Goal: Task Accomplishment & Management: Manage account settings

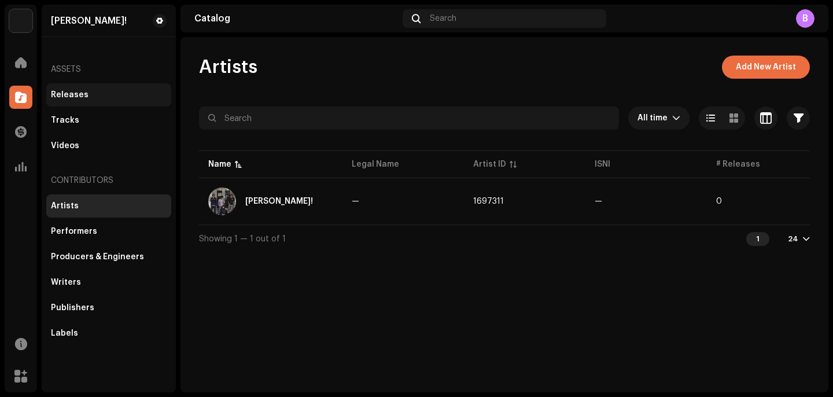
click at [80, 101] on div "Releases" at bounding box center [108, 94] width 125 height 23
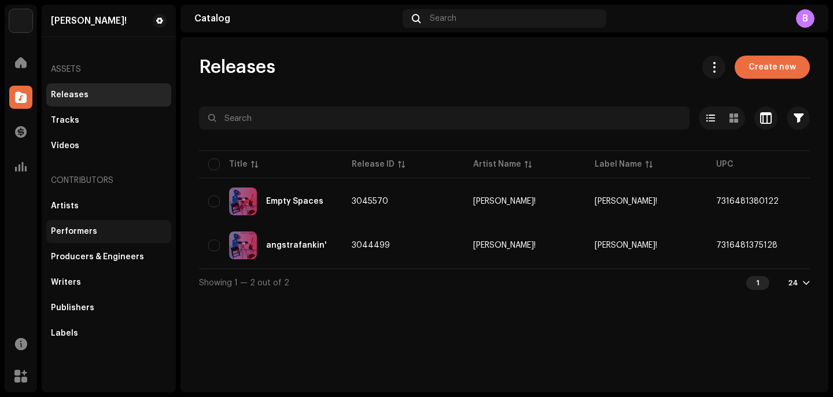
click at [81, 223] on div "Performers" at bounding box center [108, 231] width 125 height 23
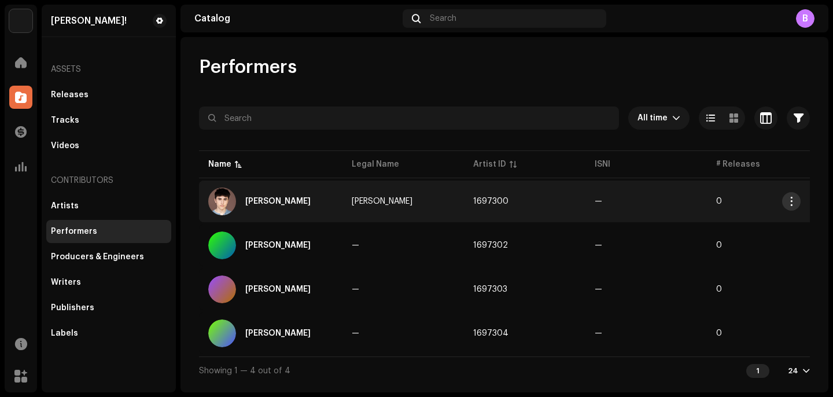
click at [795, 197] on span "button" at bounding box center [791, 201] width 9 height 9
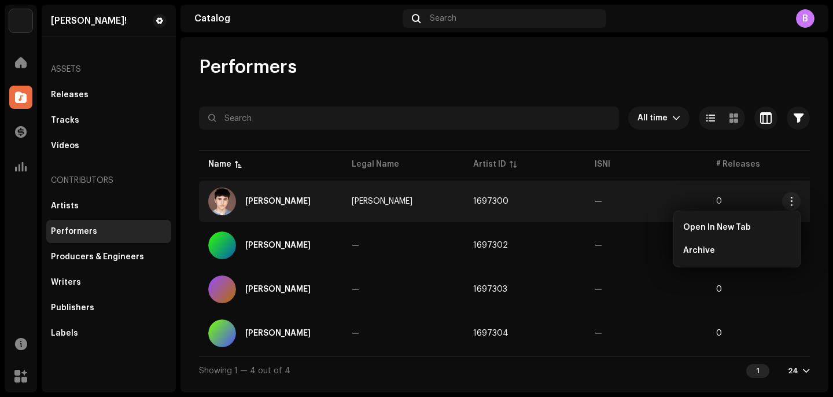
click at [522, 71] on div "Performers" at bounding box center [504, 67] width 611 height 23
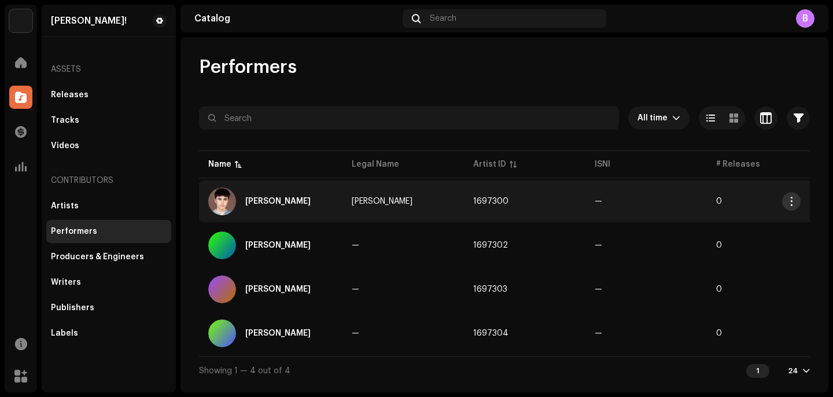
click at [783, 203] on button "button" at bounding box center [791, 201] width 19 height 19
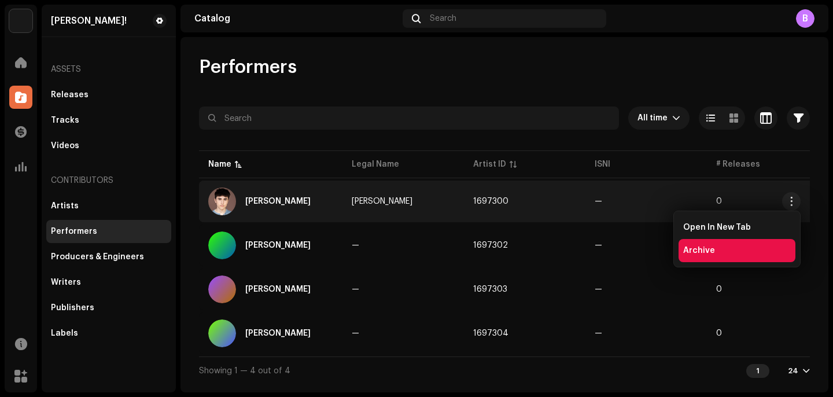
click at [700, 247] on span "Archive" at bounding box center [699, 250] width 32 height 9
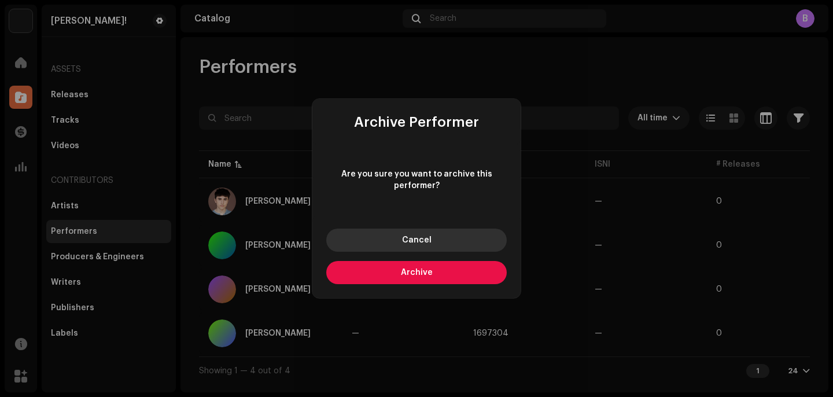
click at [462, 240] on button "Cancel" at bounding box center [416, 239] width 180 height 23
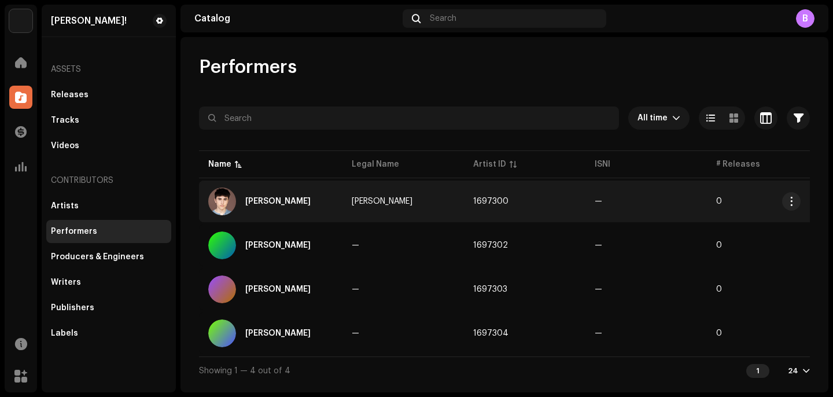
click at [315, 203] on div "[PERSON_NAME]" at bounding box center [270, 201] width 125 height 28
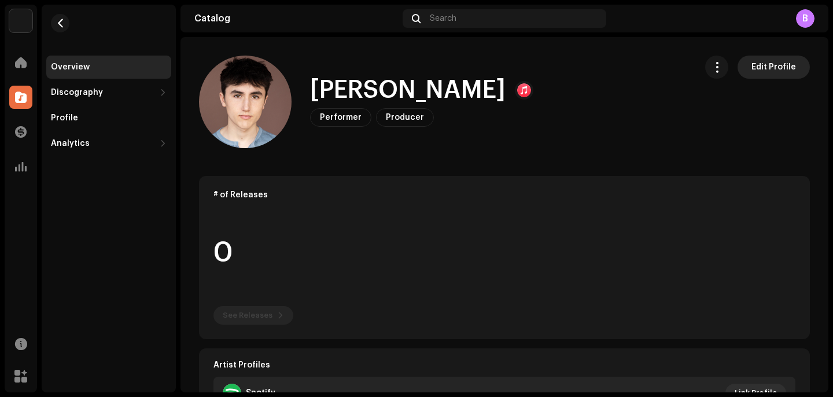
click at [781, 64] on span "Edit Profile" at bounding box center [773, 67] width 45 height 23
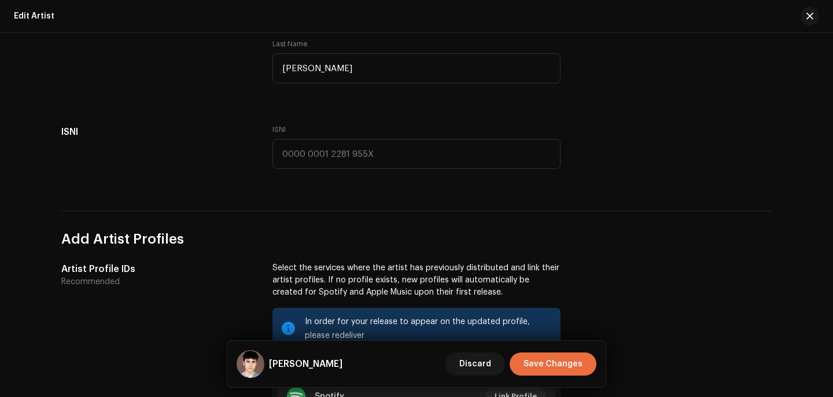
scroll to position [591, 0]
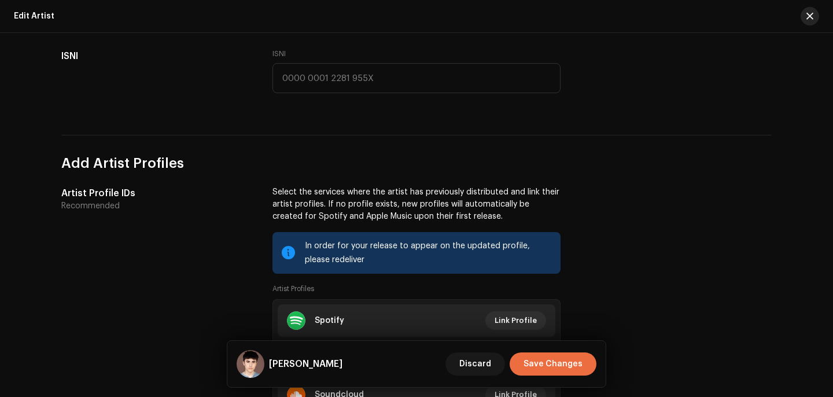
click at [804, 10] on button "button" at bounding box center [810, 16] width 19 height 19
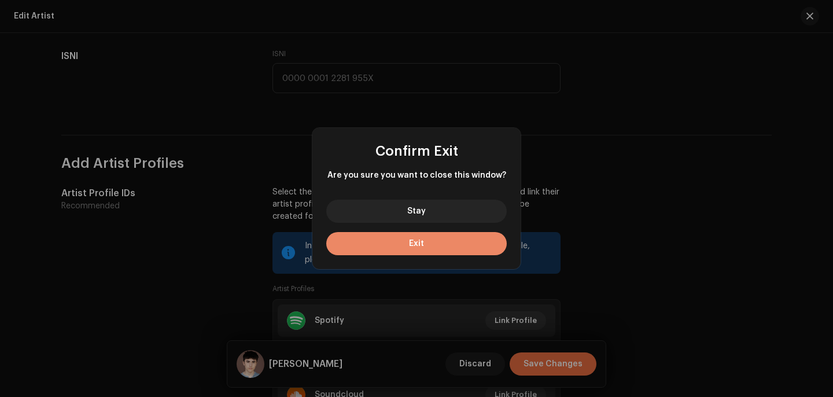
click at [394, 234] on button "Exit" at bounding box center [416, 243] width 180 height 23
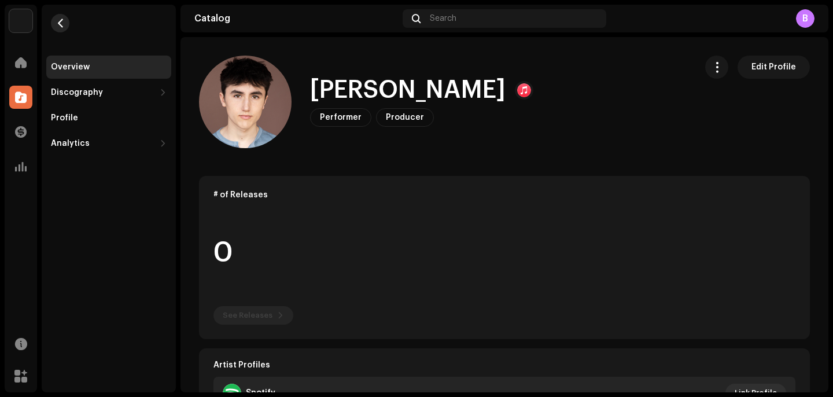
click at [67, 19] on button "button" at bounding box center [60, 23] width 19 height 19
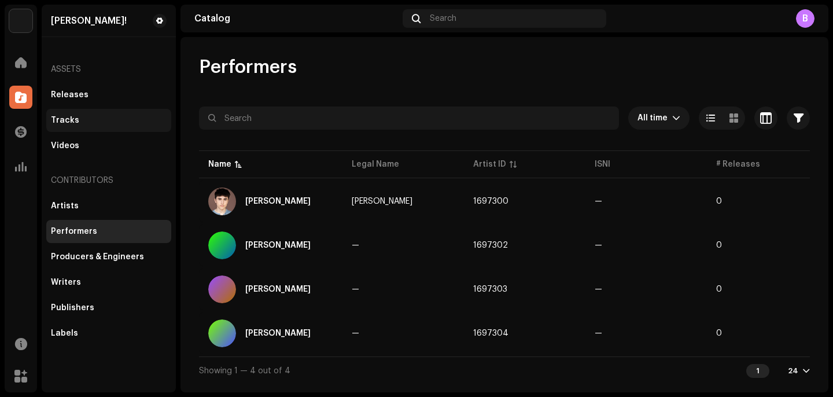
click at [78, 114] on div "Tracks" at bounding box center [108, 120] width 125 height 23
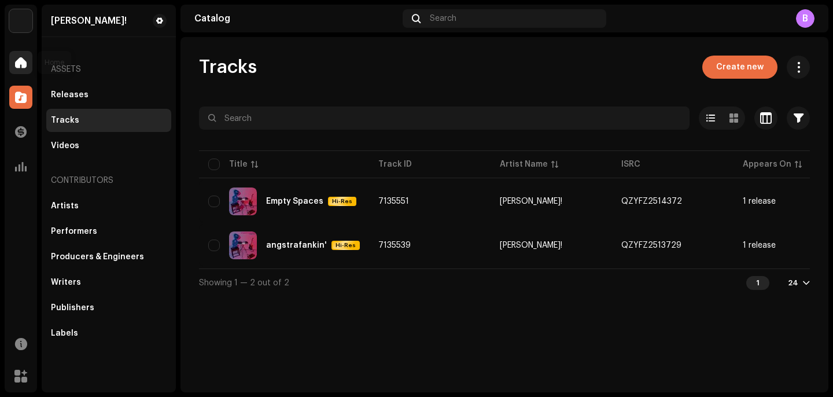
click at [23, 56] on div at bounding box center [20, 62] width 23 height 23
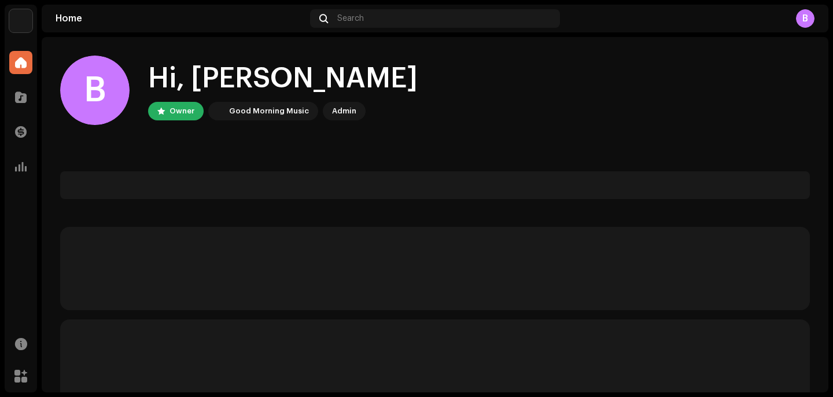
click at [23, 26] on img at bounding box center [20, 20] width 23 height 23
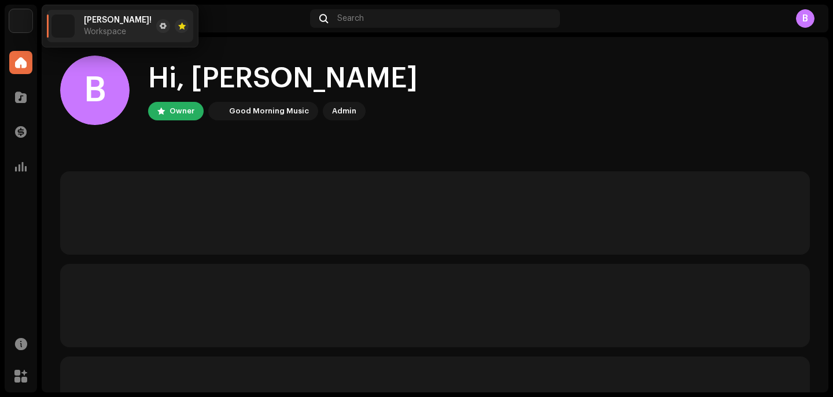
click at [64, 20] on img at bounding box center [62, 25] width 23 height 23
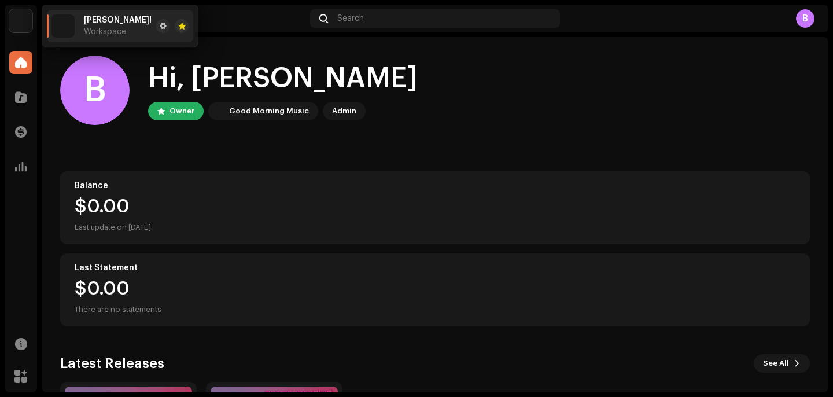
click at [22, 224] on div "Home Catalog Transactions Analytics Resources Marketplace" at bounding box center [21, 219] width 32 height 346
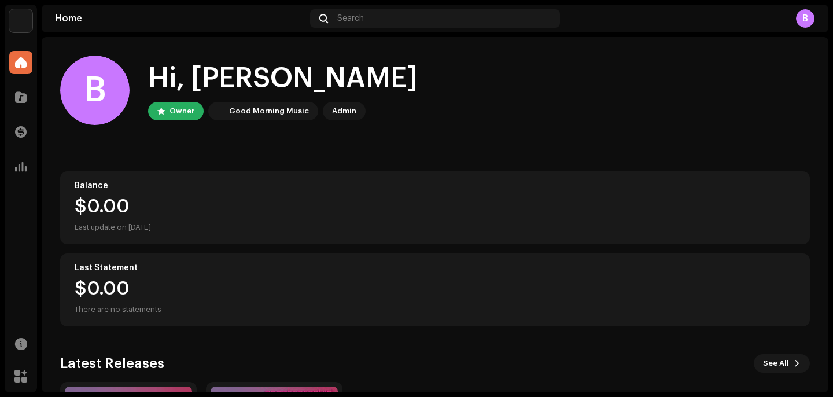
click at [23, 20] on img at bounding box center [20, 20] width 23 height 23
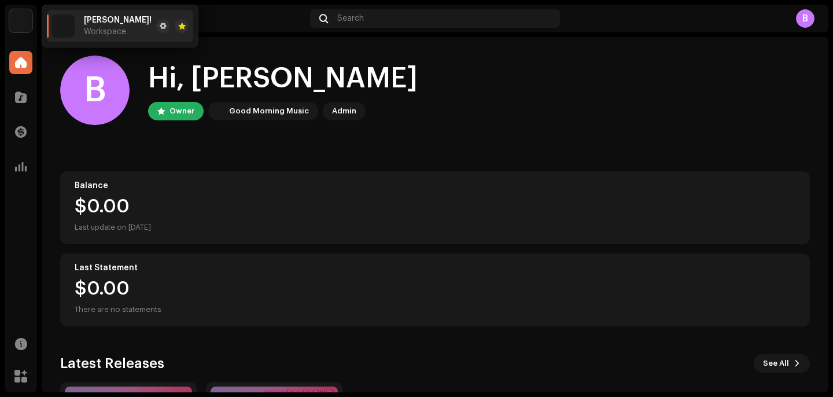
click at [17, 185] on div "Home Catalog Transactions Analytics Resources Marketplace" at bounding box center [21, 219] width 32 height 346
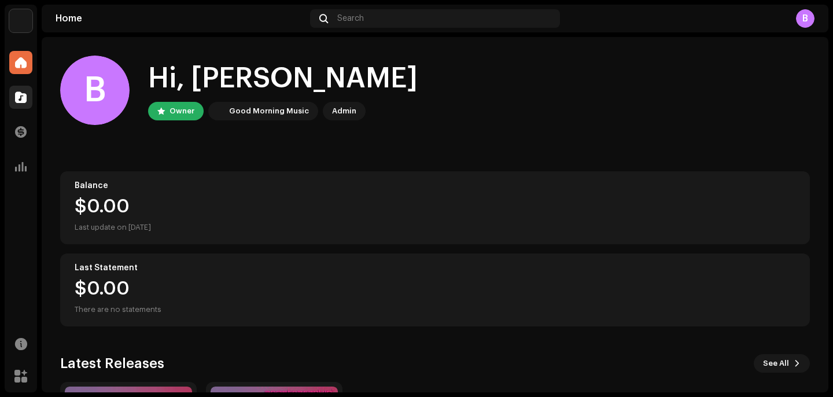
click at [19, 107] on div at bounding box center [20, 97] width 23 height 23
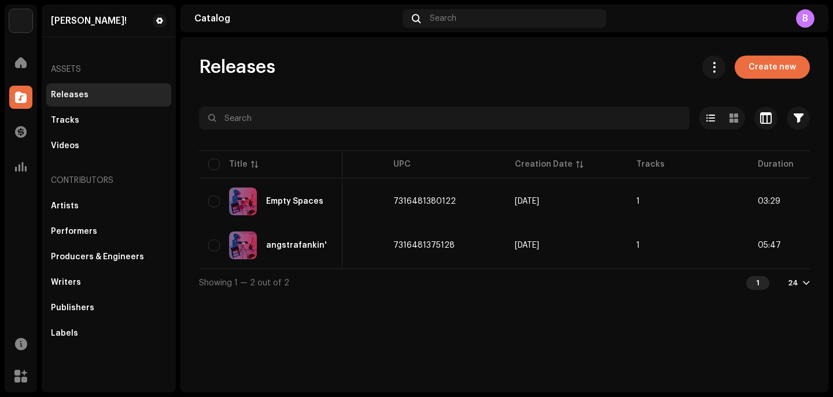
scroll to position [0, 383]
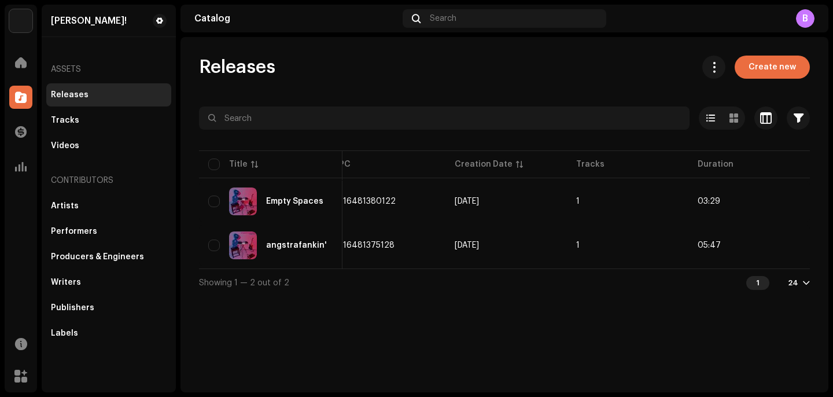
click at [791, 268] on table "Title Release ID Artist Name Label Name UPC Creation Date Tracks Duration Empty…" at bounding box center [313, 208] width 994 height 120
click at [803, 283] on div at bounding box center [806, 282] width 7 height 9
click at [700, 296] on div "Showing 1 — 2 out of 2 1 24" at bounding box center [504, 282] width 611 height 28
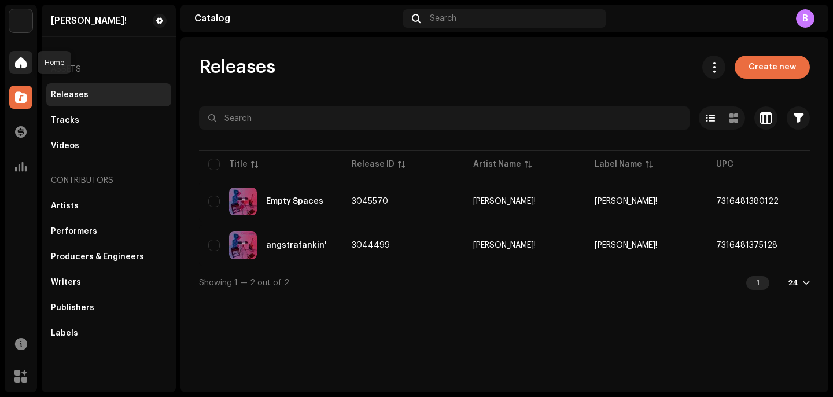
click at [17, 63] on span at bounding box center [21, 62] width 12 height 9
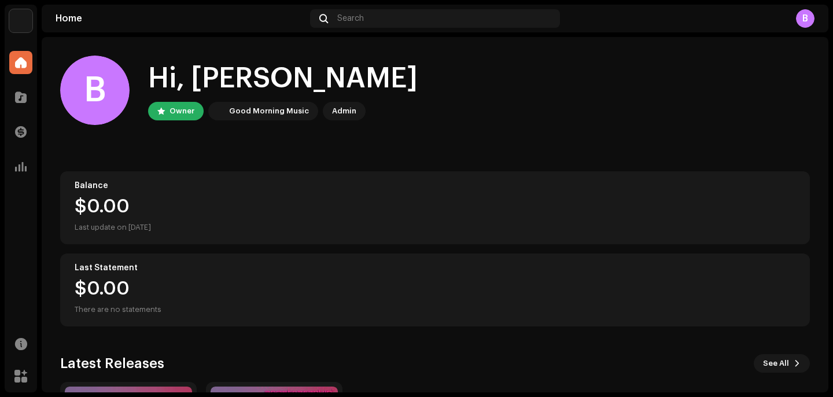
scroll to position [175, 0]
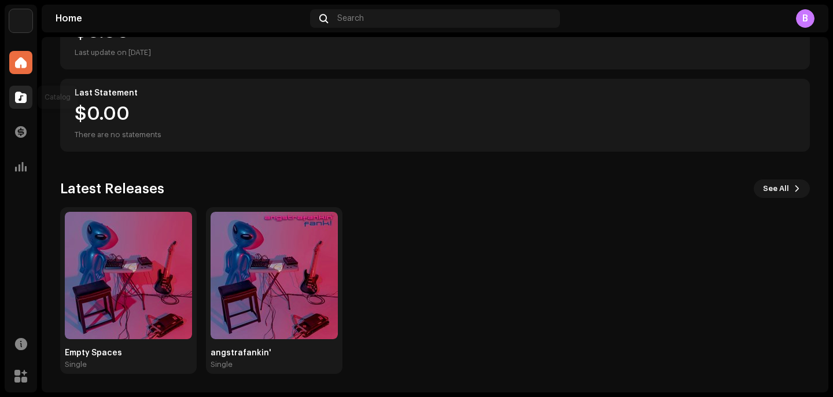
click at [20, 104] on div at bounding box center [20, 97] width 23 height 23
